Goal: Transaction & Acquisition: Purchase product/service

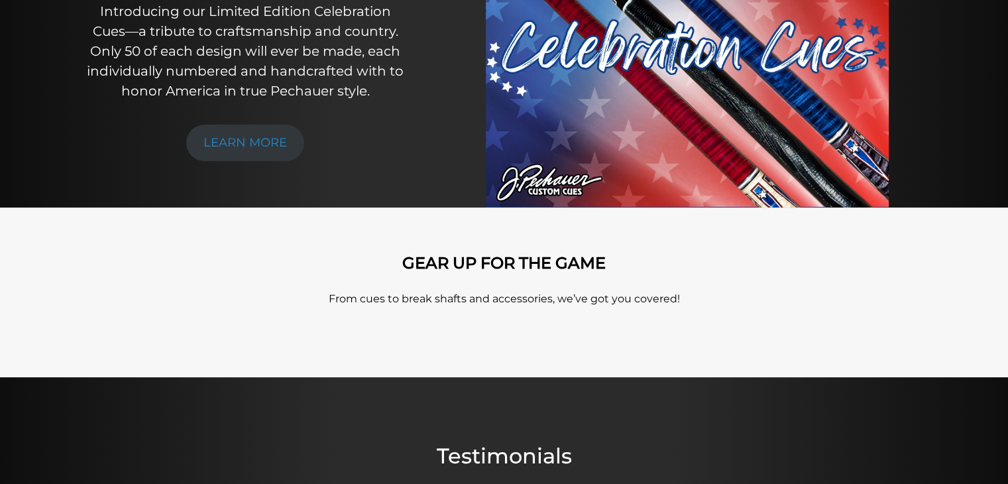
scroll to position [270, 0]
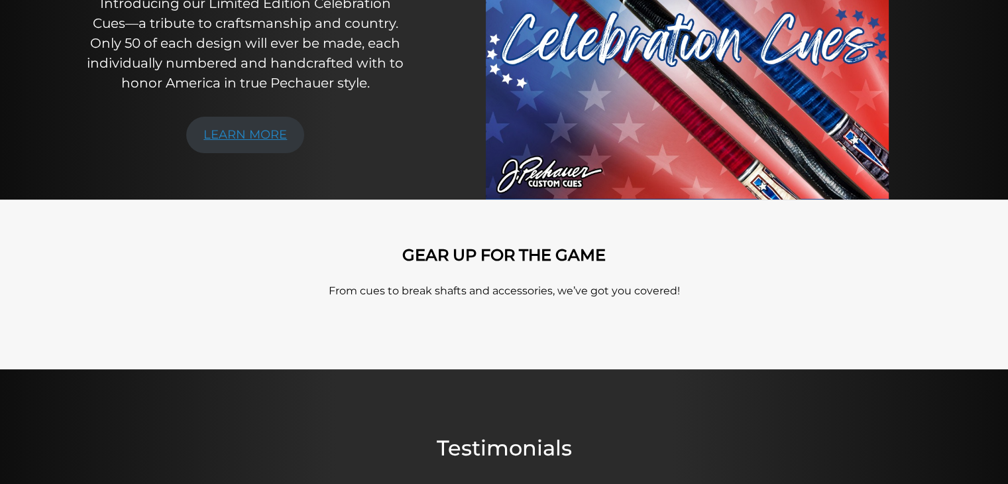
click at [252, 138] on link "LEARN MORE" at bounding box center [245, 135] width 118 height 36
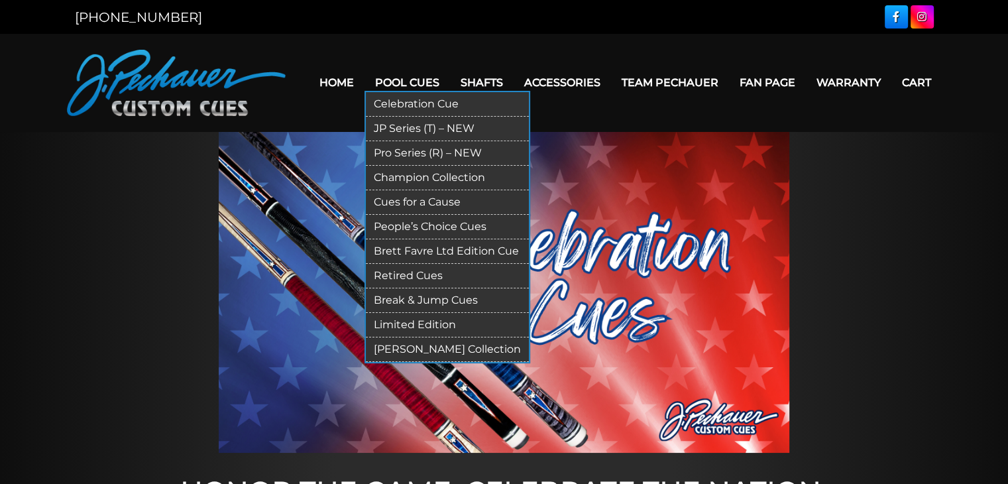
click at [411, 151] on link "Pro Series (R) – NEW" at bounding box center [447, 153] width 163 height 25
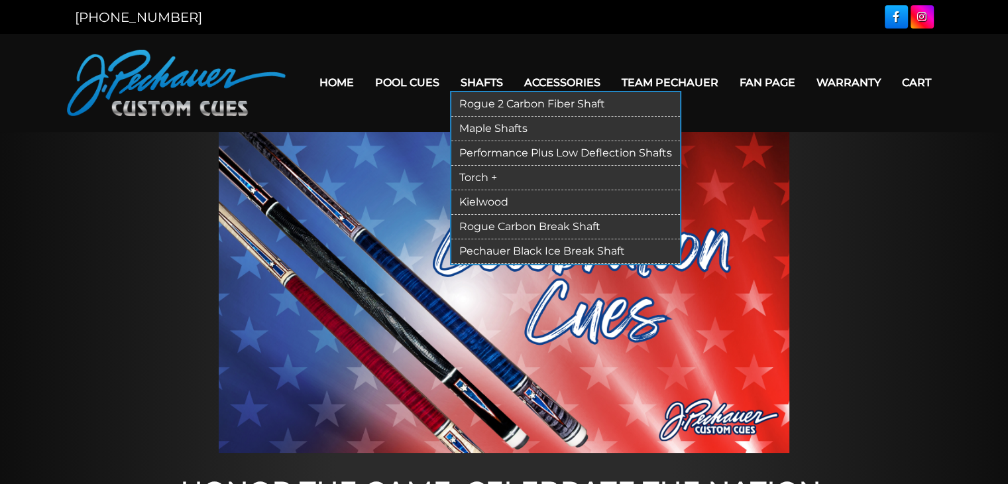
click at [476, 172] on link "Torch +" at bounding box center [565, 178] width 229 height 25
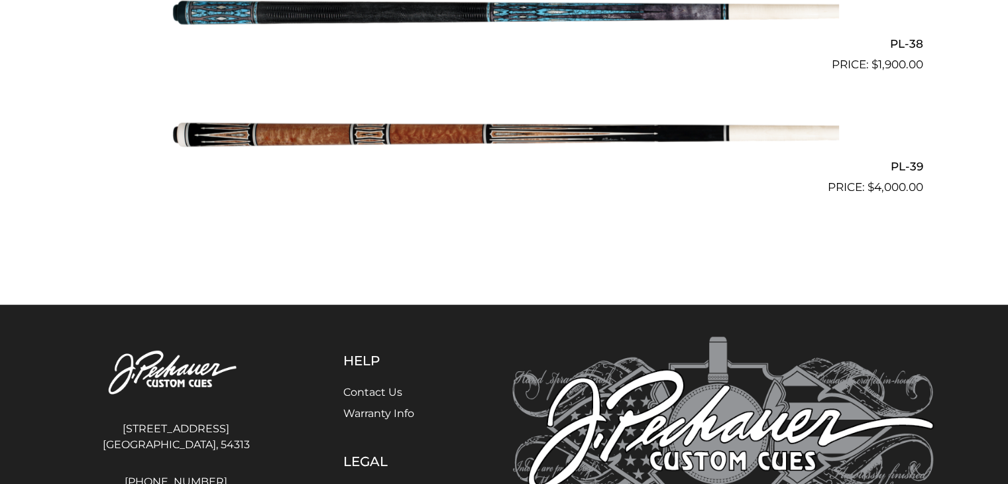
scroll to position [3887, 0]
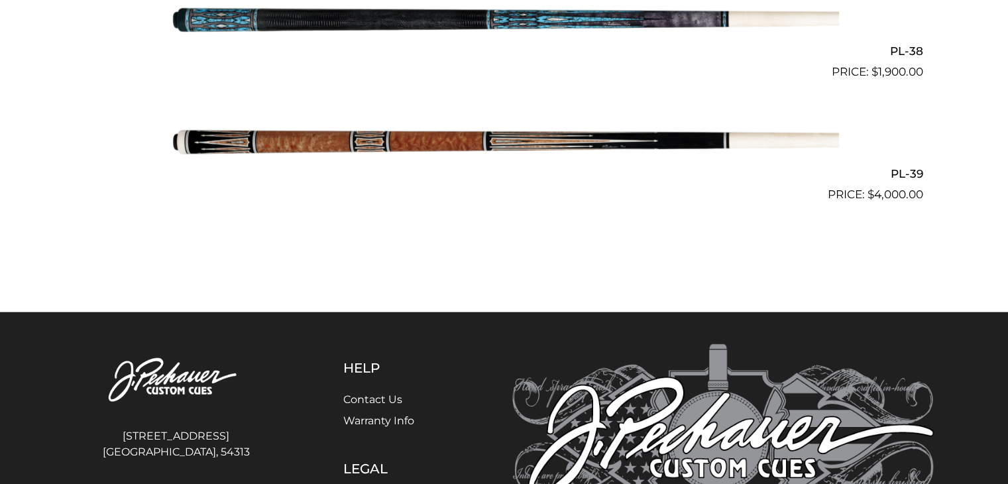
click at [333, 139] on img at bounding box center [505, 141] width 670 height 111
